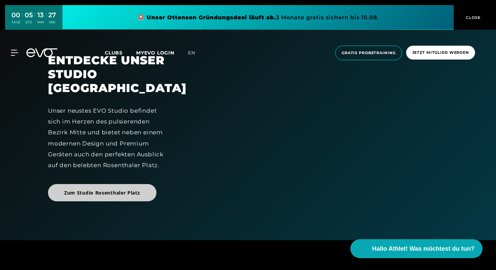
scroll to position [73, 0]
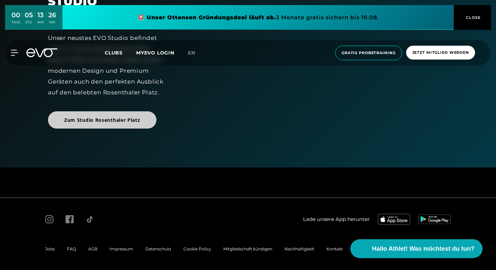
click at [124, 128] on span "Zum Studio Rosenthaler Platz" at bounding box center [102, 119] width 109 height 17
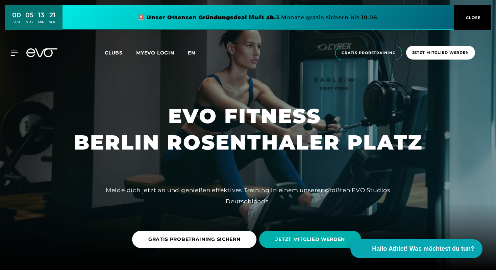
click at [194, 54] on span "en" at bounding box center [191, 53] width 7 height 6
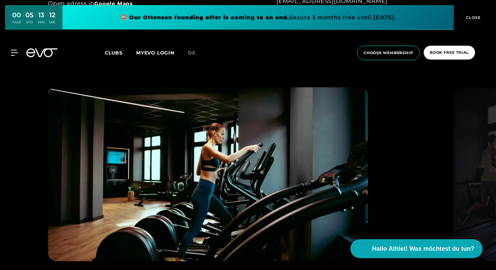
scroll to position [631, 0]
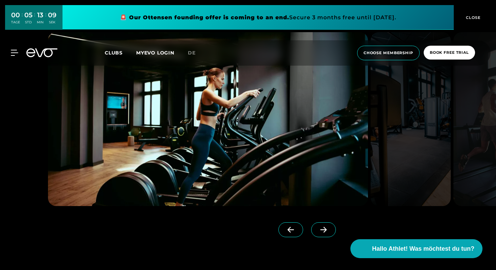
click at [313, 236] on span at bounding box center [323, 229] width 25 height 15
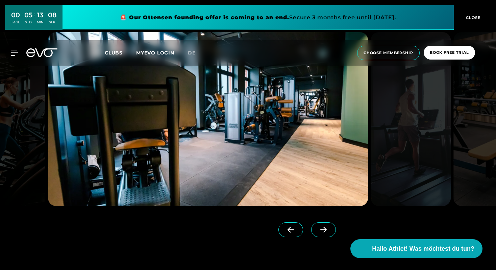
click at [313, 234] on span at bounding box center [323, 229] width 25 height 15
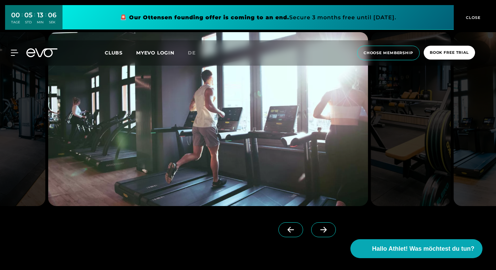
click at [313, 234] on span at bounding box center [323, 229] width 25 height 15
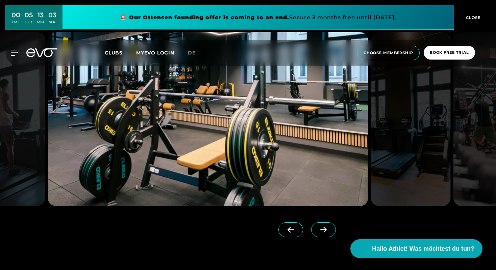
click at [313, 234] on span at bounding box center [323, 229] width 25 height 15
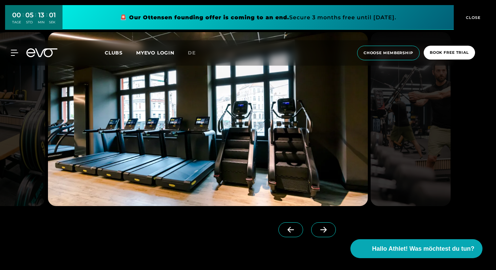
click at [313, 234] on span at bounding box center [323, 229] width 25 height 15
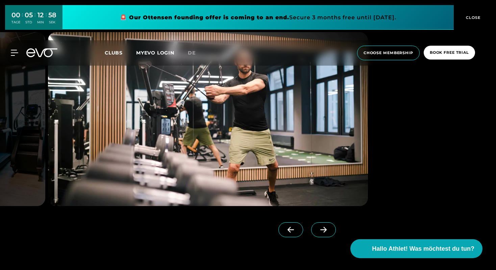
click at [313, 234] on span at bounding box center [323, 229] width 25 height 15
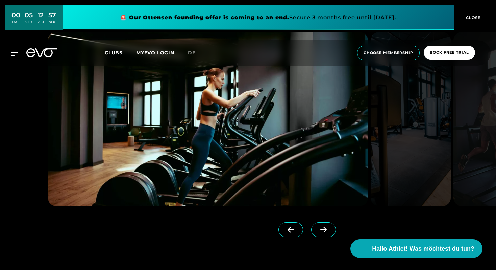
click at [288, 231] on icon at bounding box center [291, 230] width 6 height 6
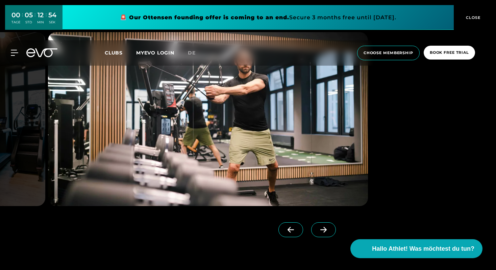
click at [288, 231] on icon at bounding box center [291, 230] width 6 height 6
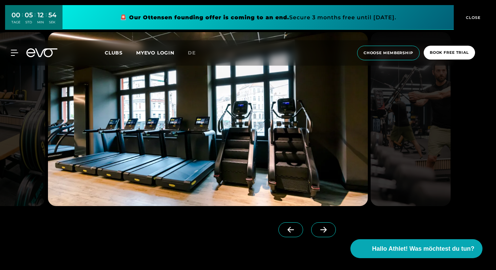
click at [311, 235] on span at bounding box center [323, 229] width 25 height 15
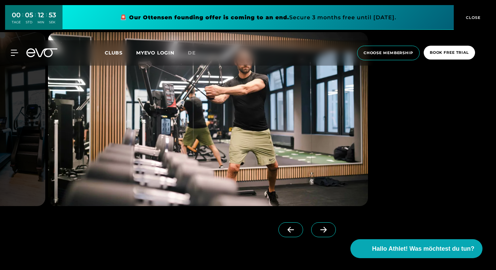
click at [311, 234] on span at bounding box center [323, 229] width 25 height 15
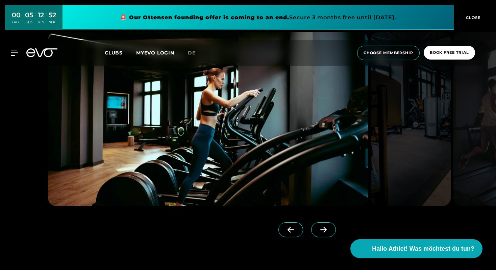
click at [312, 233] on span at bounding box center [323, 229] width 25 height 15
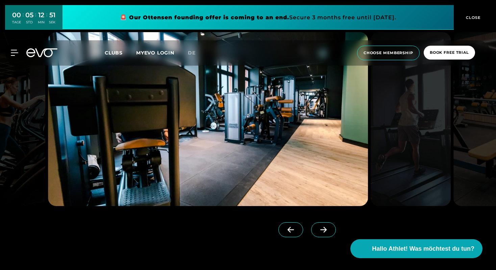
click at [312, 233] on span at bounding box center [323, 229] width 25 height 15
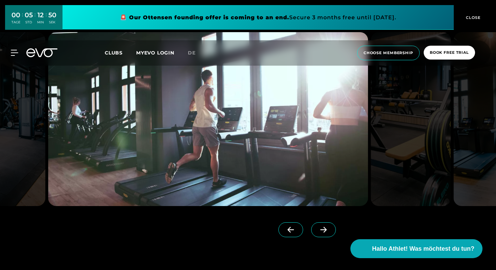
click at [312, 233] on span at bounding box center [323, 229] width 25 height 15
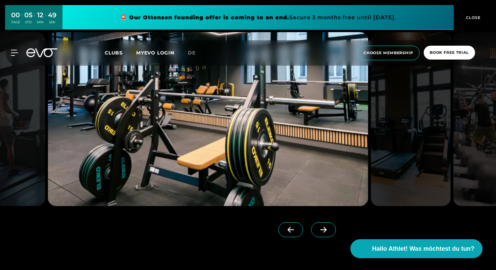
click at [312, 233] on span at bounding box center [323, 229] width 25 height 15
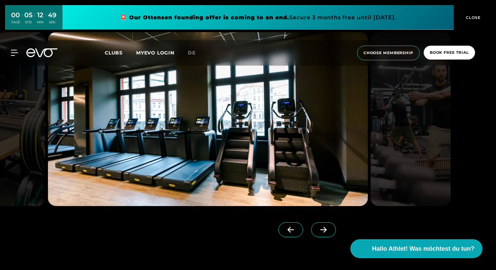
click at [312, 233] on span at bounding box center [323, 229] width 25 height 15
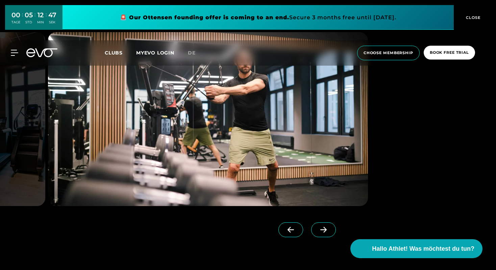
click at [318, 232] on icon at bounding box center [324, 230] width 12 height 6
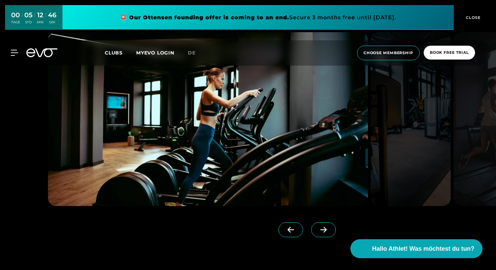
click at [318, 232] on icon at bounding box center [324, 230] width 12 height 6
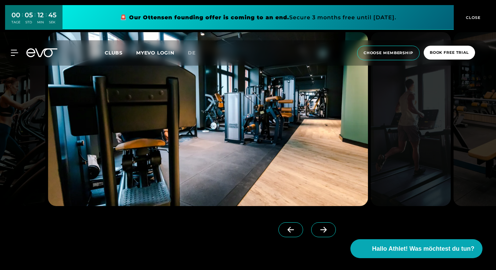
click at [248, 236] on div at bounding box center [163, 230] width 231 height 17
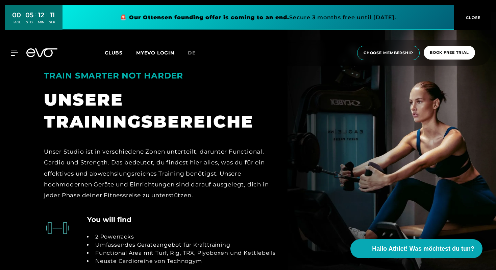
scroll to position [1307, 0]
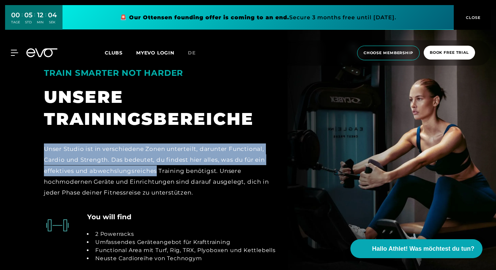
drag, startPoint x: 45, startPoint y: 126, endPoint x: 157, endPoint y: 154, distance: 114.6
click at [157, 154] on div "Unser Studio ist in verschiedene Zonen unterteilt, darunter Functional, Cardio …" at bounding box center [160, 170] width 233 height 54
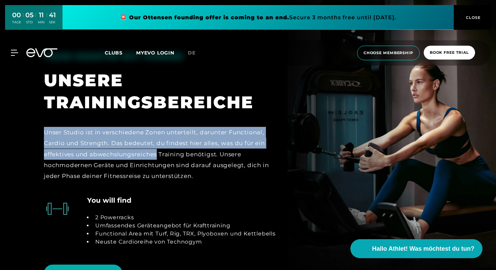
scroll to position [1321, 0]
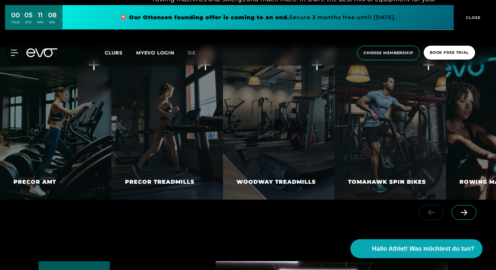
scroll to position [1257, 0]
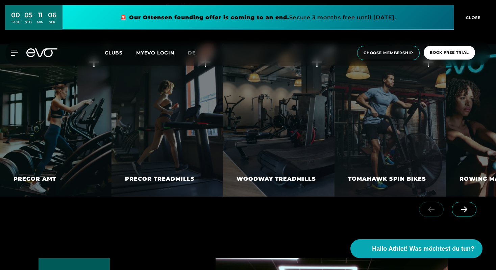
click at [465, 210] on icon at bounding box center [464, 210] width 6 height 6
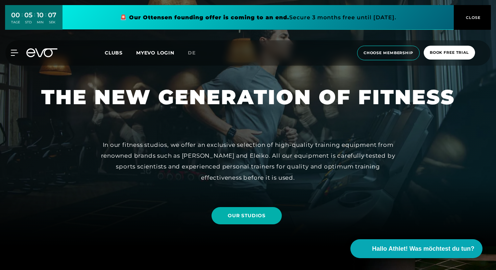
scroll to position [0, 0]
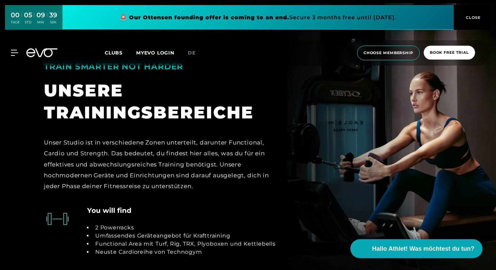
scroll to position [1315, 0]
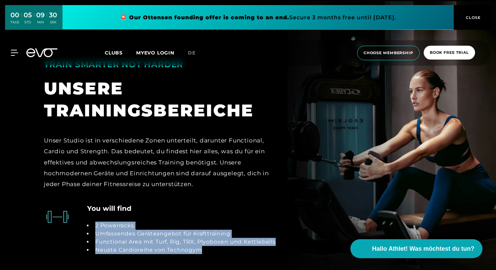
drag, startPoint x: 202, startPoint y: 230, endPoint x: 94, endPoint y: 202, distance: 111.4
click at [94, 221] on ul "2 Powerracks Umfassendes Geräteangebot für Krafttraining Functional Area mit Tu…" at bounding box center [181, 237] width 189 height 32
copy ul "2 Powerracks Umfassendes Geräteangebot für Krafttraining Functional Area mit Tu…"
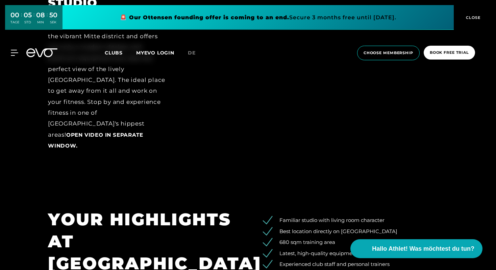
scroll to position [941, 0]
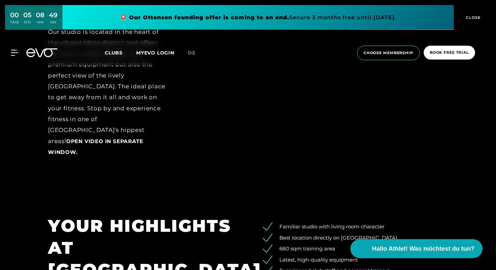
click at [287, 17] on link at bounding box center [259, 17] width 392 height 25
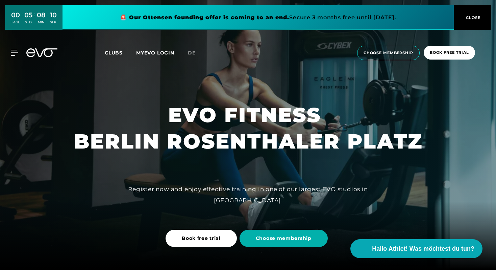
scroll to position [0, 0]
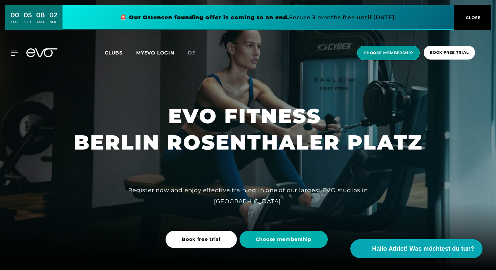
click at [364, 52] on span "choose membership" at bounding box center [389, 53] width 50 height 6
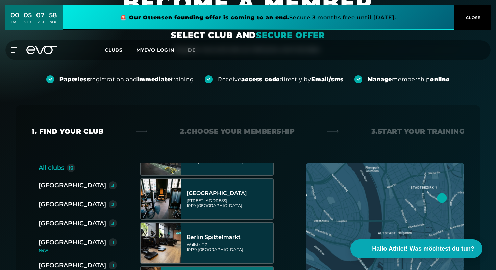
scroll to position [28, 0]
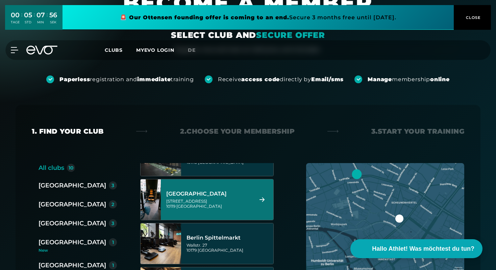
click at [238, 202] on div "[STREET_ADDRESS]" at bounding box center [208, 203] width 85 height 10
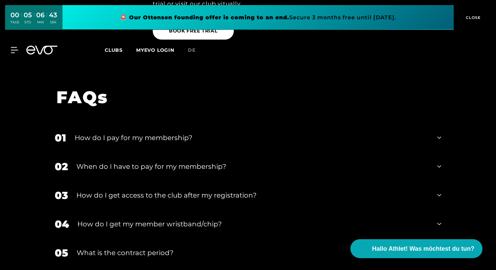
scroll to position [1051, 0]
click at [174, 132] on div "How do I pay for my membership?" at bounding box center [252, 137] width 354 height 10
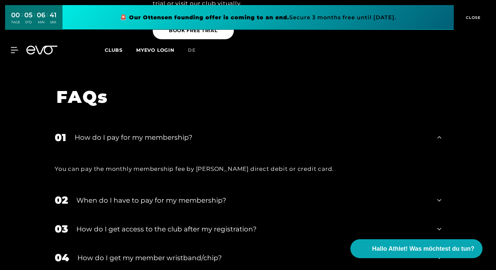
click at [174, 132] on div "How do I pay for my membership?" at bounding box center [252, 137] width 354 height 10
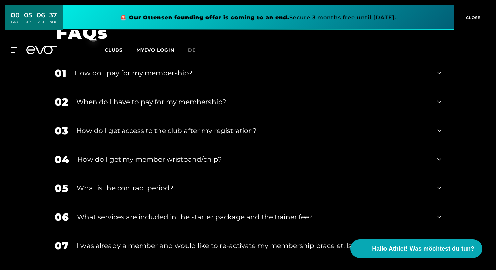
scroll to position [1117, 0]
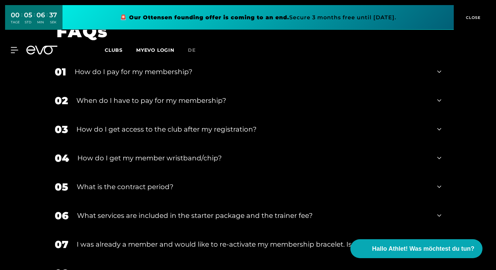
click at [185, 124] on div "How do I get access to the club after my registration?" at bounding box center [252, 129] width 353 height 10
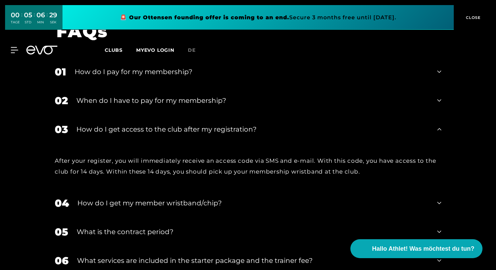
click at [185, 124] on div "How do I get access to the club after my registration?" at bounding box center [252, 129] width 353 height 10
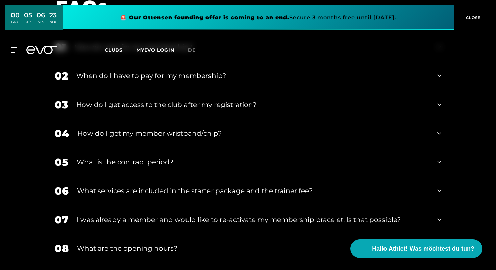
scroll to position [1142, 0]
click at [153, 176] on div "06 What services are included in the starter package and the trainer fee?" at bounding box center [248, 190] width 400 height 29
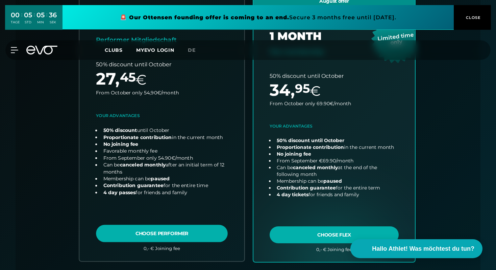
scroll to position [224, 0]
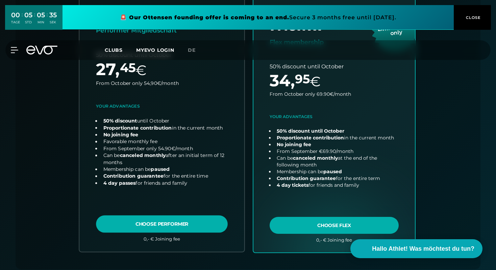
click at [139, 227] on link "choose plan" at bounding box center [161, 118] width 165 height 266
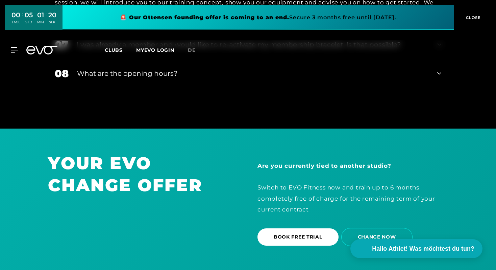
scroll to position [1416, 0]
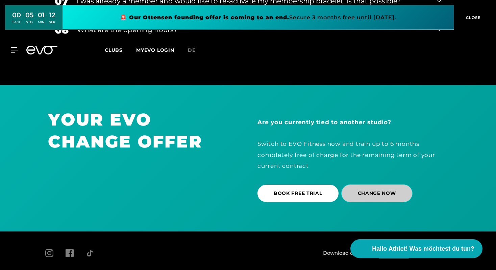
click at [365, 184] on span "CHANGE NOW" at bounding box center [377, 193] width 71 height 18
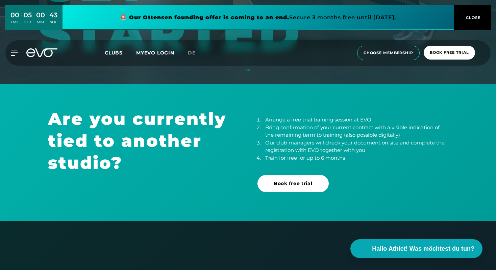
scroll to position [178, 0]
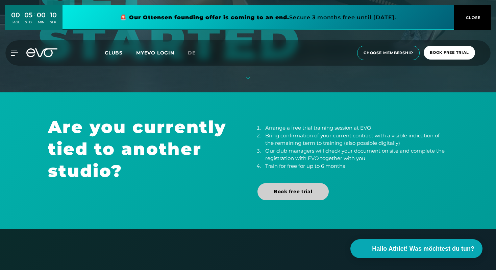
click at [306, 193] on span "Book free trial" at bounding box center [293, 191] width 39 height 7
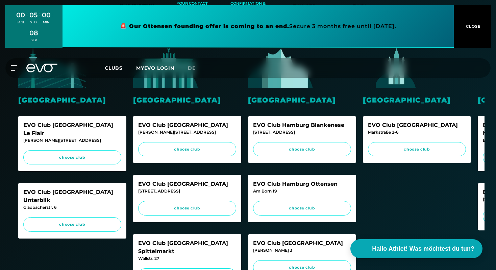
scroll to position [143, 0]
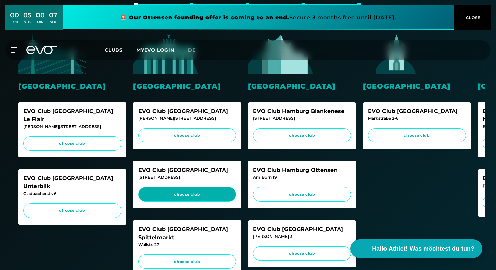
click at [198, 195] on span "choose club" at bounding box center [187, 194] width 85 height 6
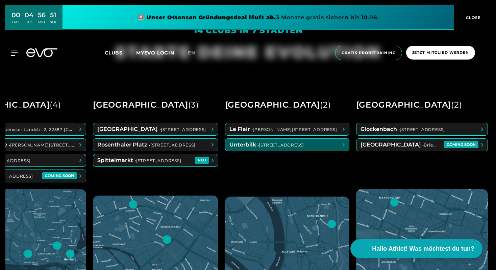
scroll to position [0, 100]
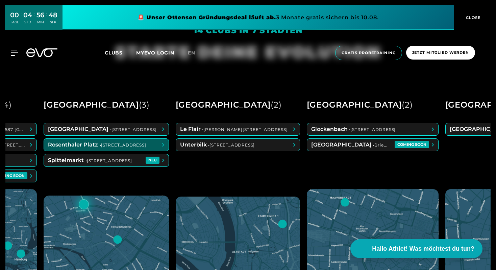
click at [134, 146] on span at bounding box center [106, 145] width 125 height 12
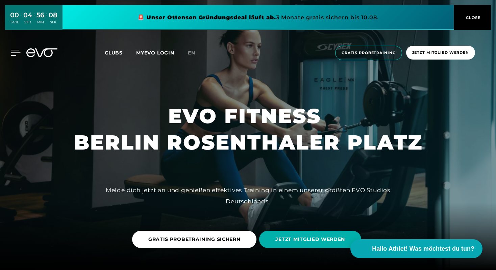
click at [14, 56] on icon at bounding box center [16, 53] width 10 height 6
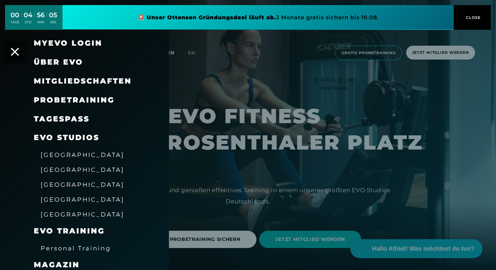
click at [73, 98] on span "Probetraining" at bounding box center [74, 99] width 81 height 9
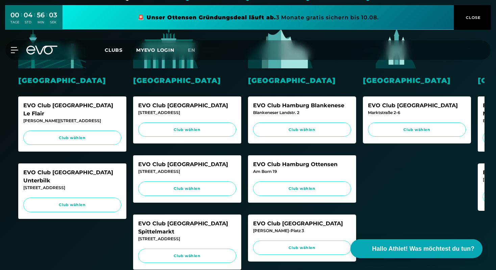
scroll to position [182, 0]
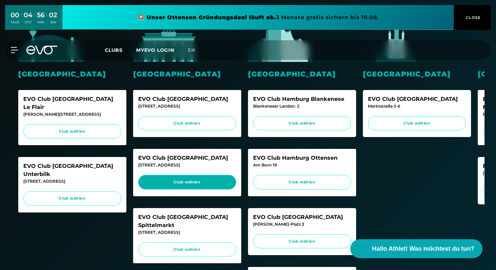
click at [174, 177] on link "Club wählen" at bounding box center [187, 182] width 98 height 15
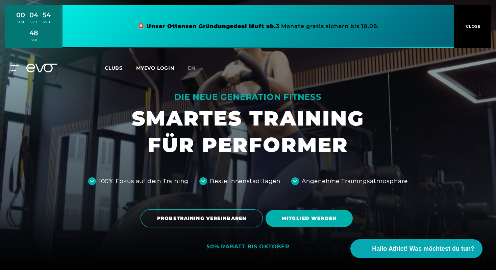
click at [11, 69] on icon at bounding box center [16, 68] width 10 height 6
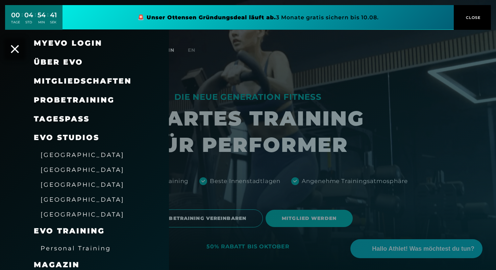
click at [62, 100] on span "Probetraining" at bounding box center [74, 99] width 81 height 9
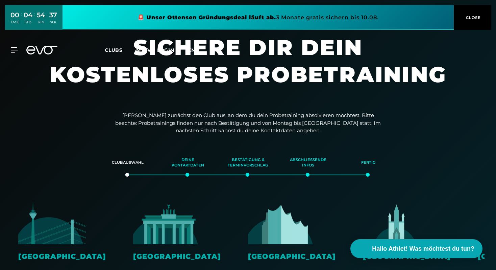
click at [191, 50] on span "en" at bounding box center [191, 50] width 7 height 6
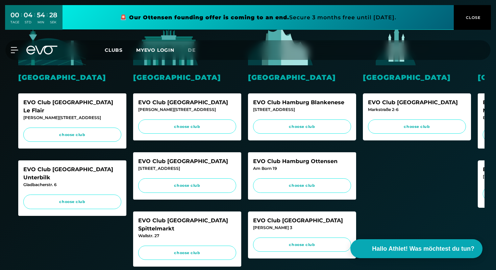
scroll to position [154, 0]
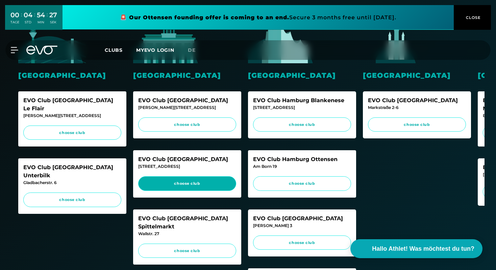
click at [184, 184] on span "choose club" at bounding box center [187, 184] width 85 height 6
